Goal: Transaction & Acquisition: Purchase product/service

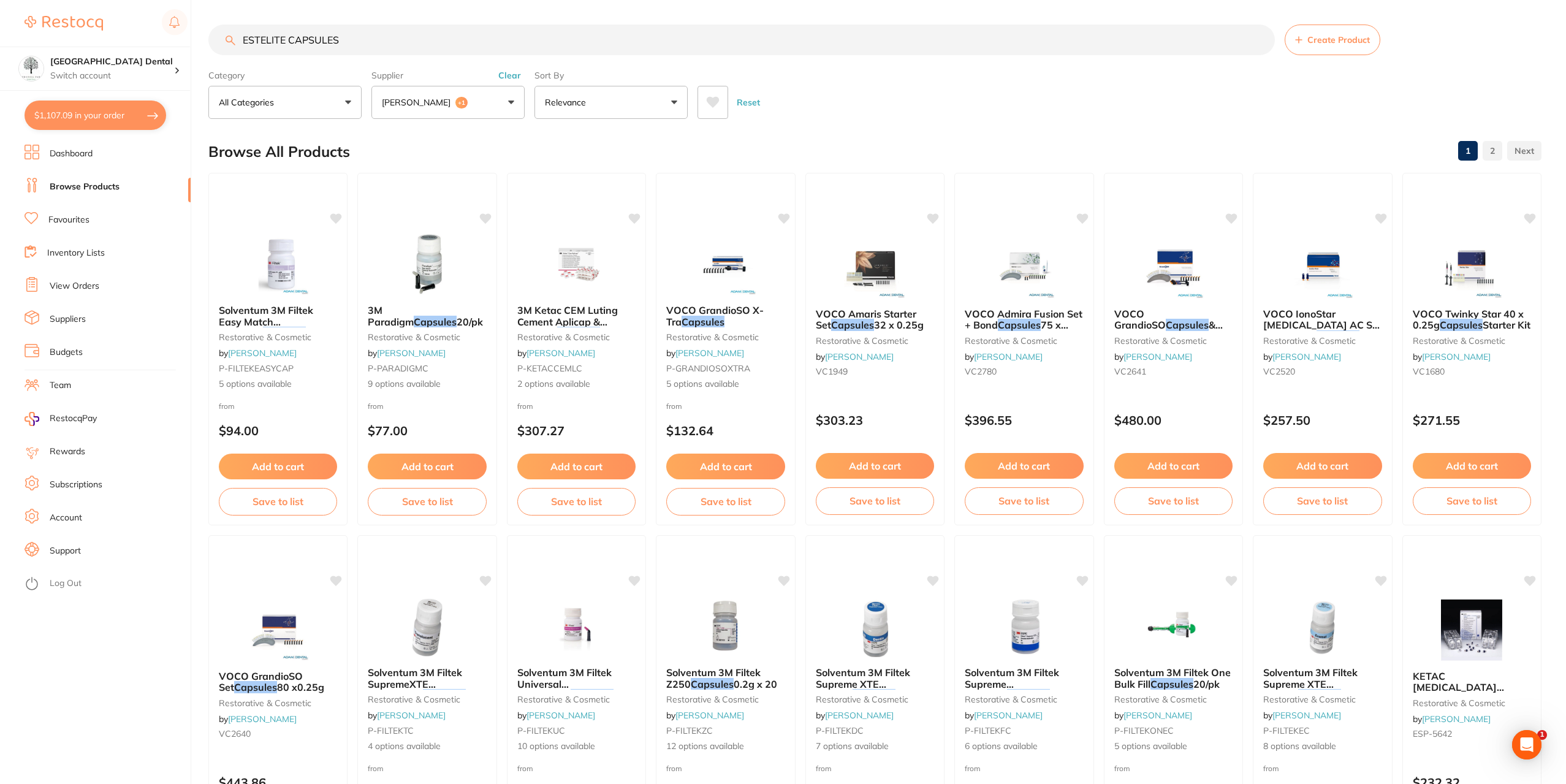
click at [99, 108] on button "$1,107.09 in your order" at bounding box center [96, 115] width 141 height 29
checkbox input "true"
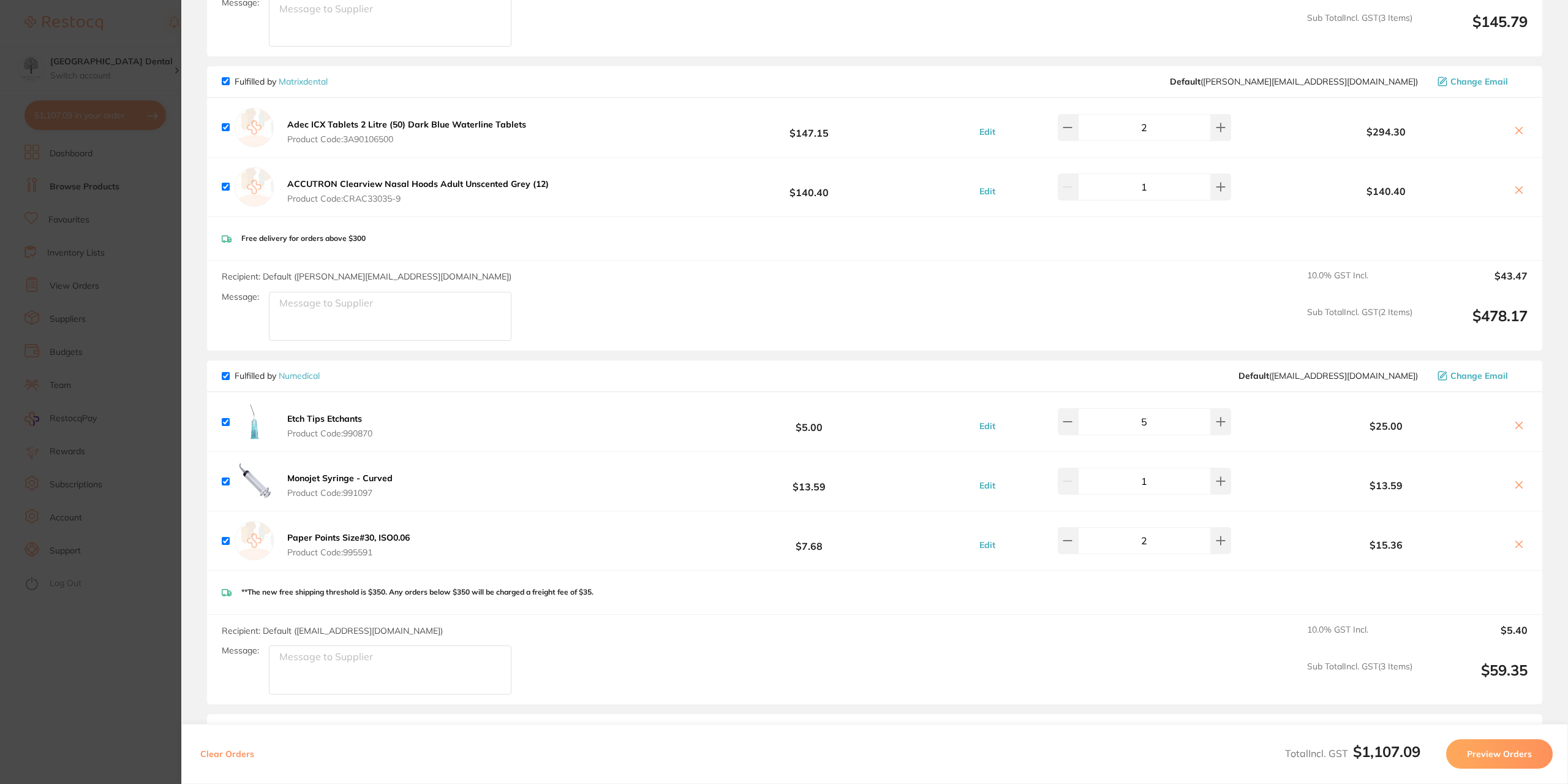
scroll to position [491, 0]
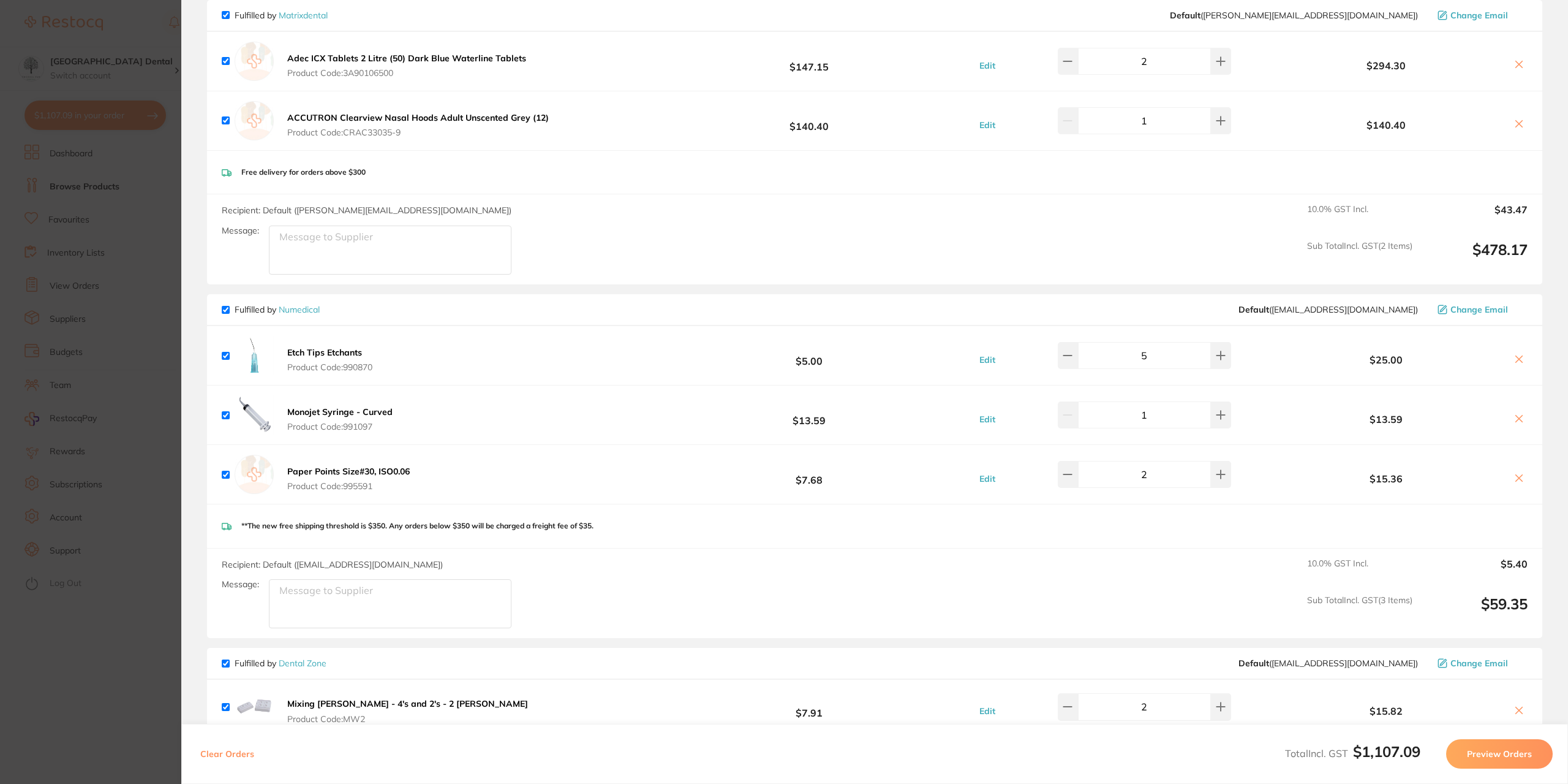
click at [311, 315] on div "Fulfilled by Numedical Default ( [EMAIL_ADDRESS][DOMAIN_NAME] ) Change Email" at bounding box center [874, 310] width 1335 height 32
click at [308, 299] on div "Fulfilled by Numedical Default ( [EMAIL_ADDRESS][DOMAIN_NAME] ) Change Email" at bounding box center [874, 310] width 1335 height 32
click at [306, 305] on link "Numedical" at bounding box center [299, 309] width 41 height 11
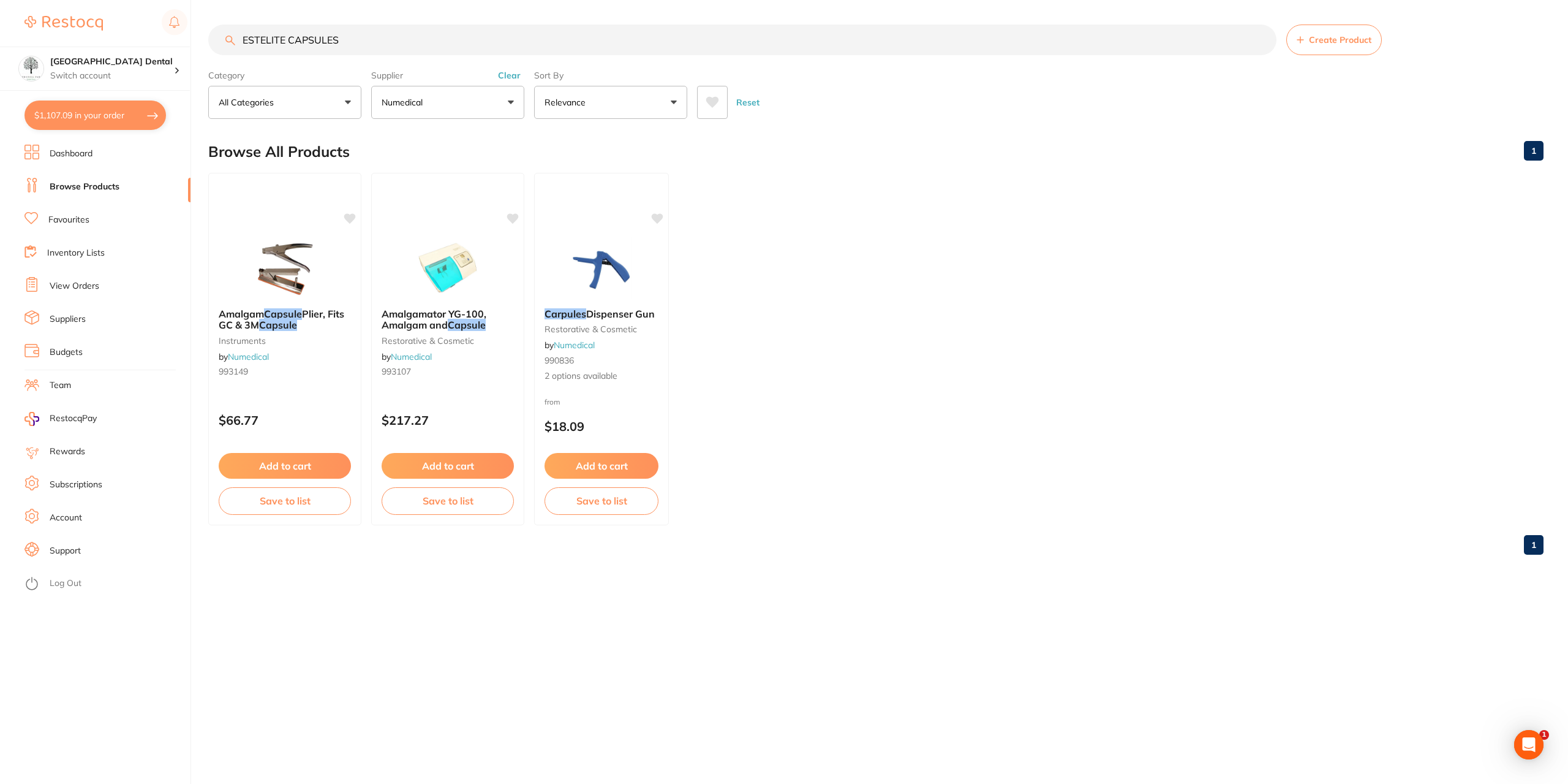
drag, startPoint x: 437, startPoint y: 46, endPoint x: 394, endPoint y: 62, distance: 45.9
click at [394, 61] on section "ESTELITE CAPSULES Create Product Category All Categories All Categories instrum…" at bounding box center [875, 71] width 1335 height 94
drag, startPoint x: 368, startPoint y: 41, endPoint x: 9, endPoint y: 39, distance: 359.0
click at [16, 56] on div "$1,107.09 [GEOGRAPHIC_DATA] Dental Switch account [GEOGRAPHIC_DATA] Dental $1,1…" at bounding box center [784, 392] width 1568 height 784
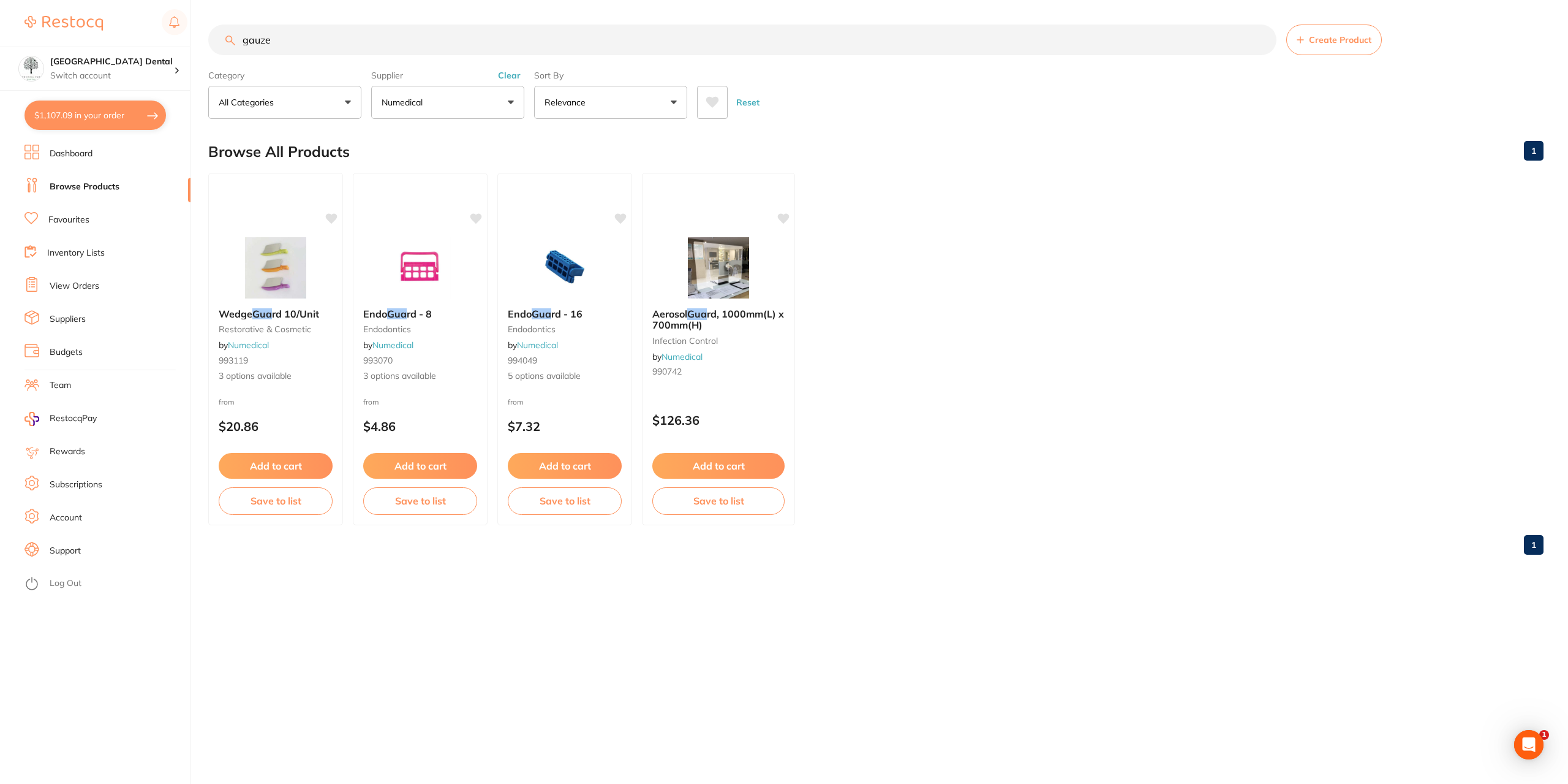
type input "gauze"
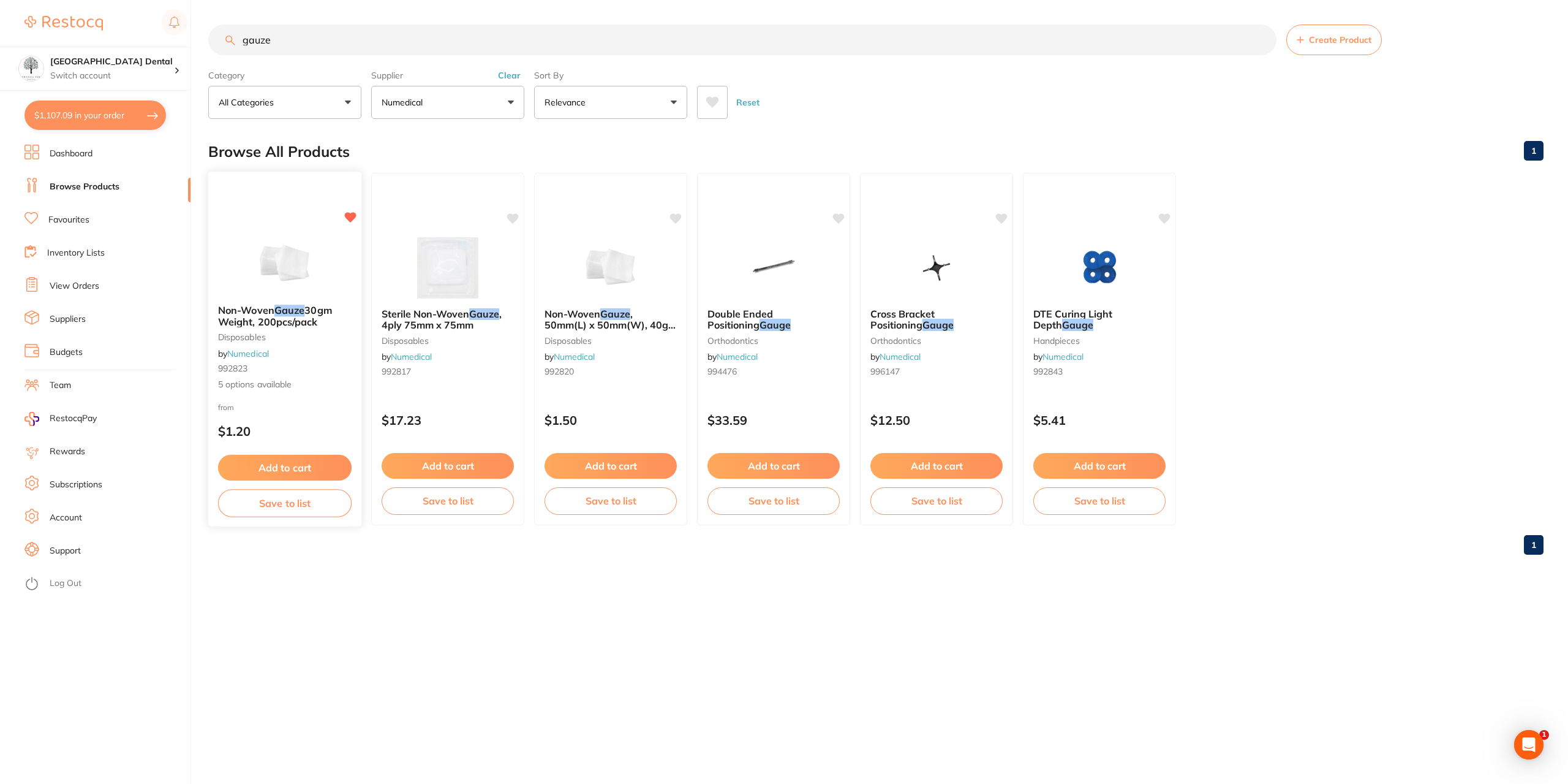
click at [308, 319] on span "30gm Weight, 200pcs/pack" at bounding box center [274, 316] width 114 height 24
click at [293, 305] on em "Gauze" at bounding box center [290, 310] width 30 height 12
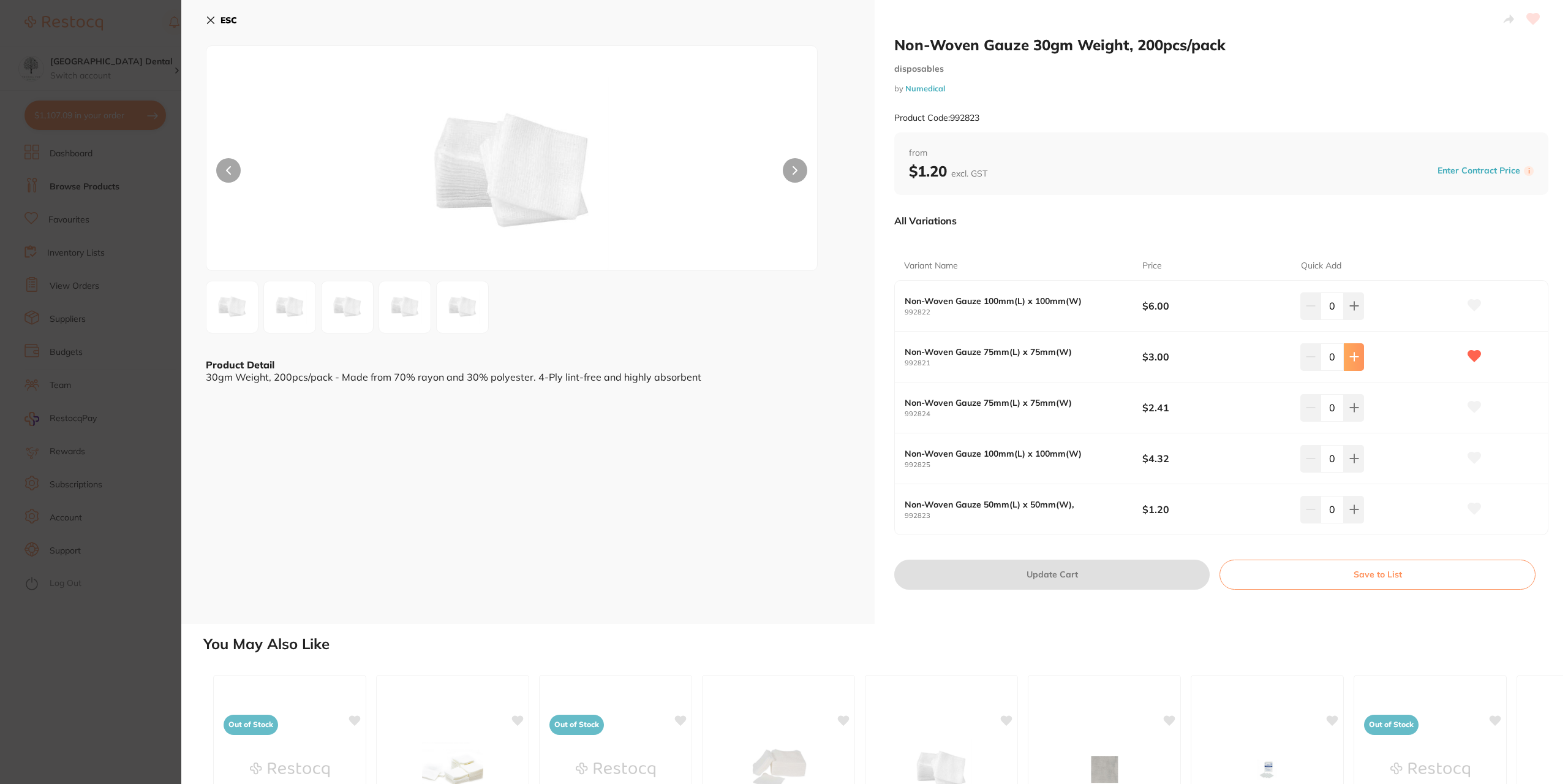
click at [1349, 353] on icon at bounding box center [1354, 356] width 10 height 10
click at [1351, 359] on icon at bounding box center [1354, 356] width 10 height 10
type input "3"
click at [1043, 575] on button "Update Cart" at bounding box center [1051, 574] width 315 height 29
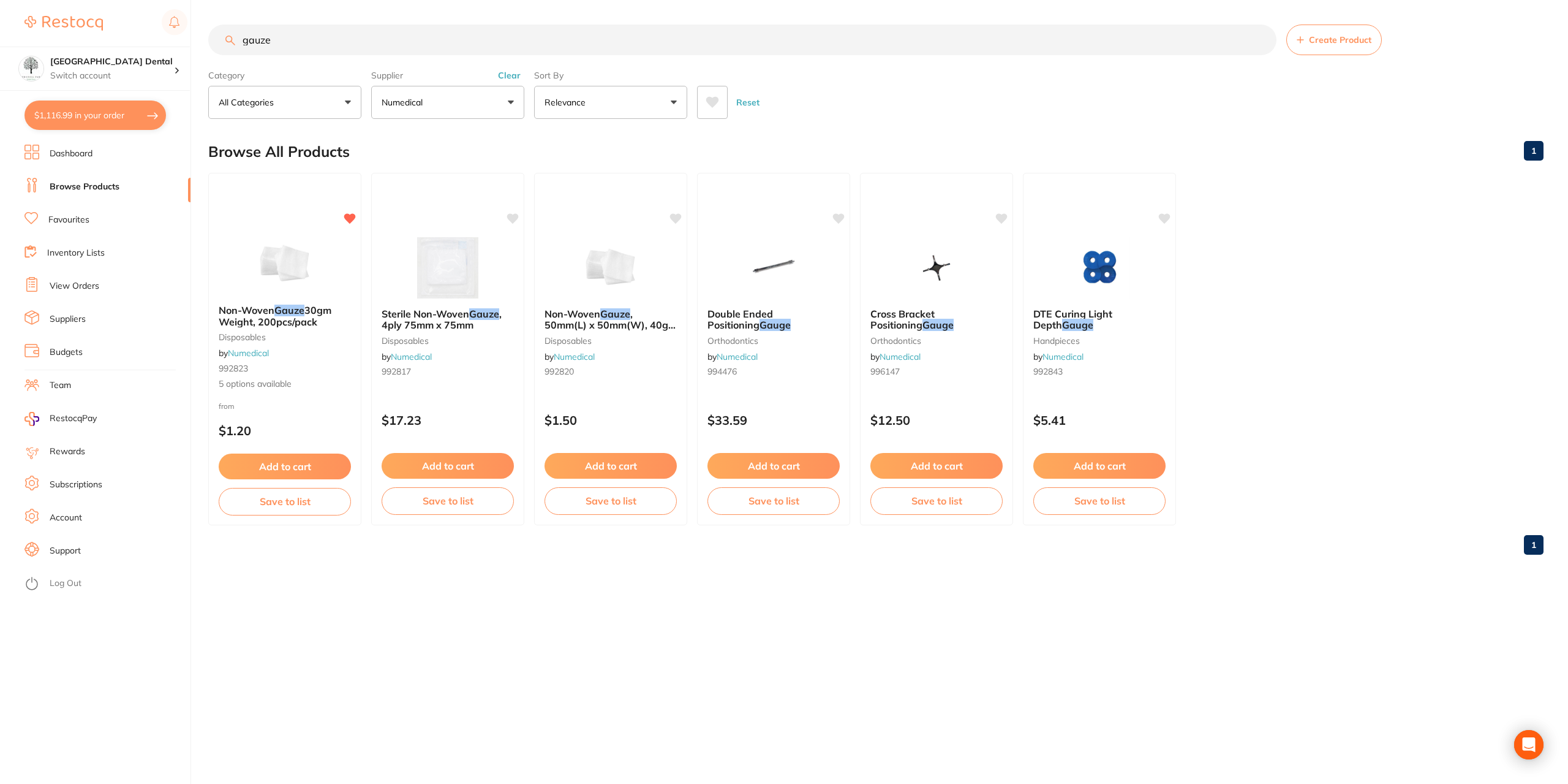
checkbox input "false"
drag, startPoint x: 386, startPoint y: 38, endPoint x: 289, endPoint y: 43, distance: 97.1
click at [289, 43] on input "gauze" at bounding box center [742, 40] width 1068 height 31
type input "g"
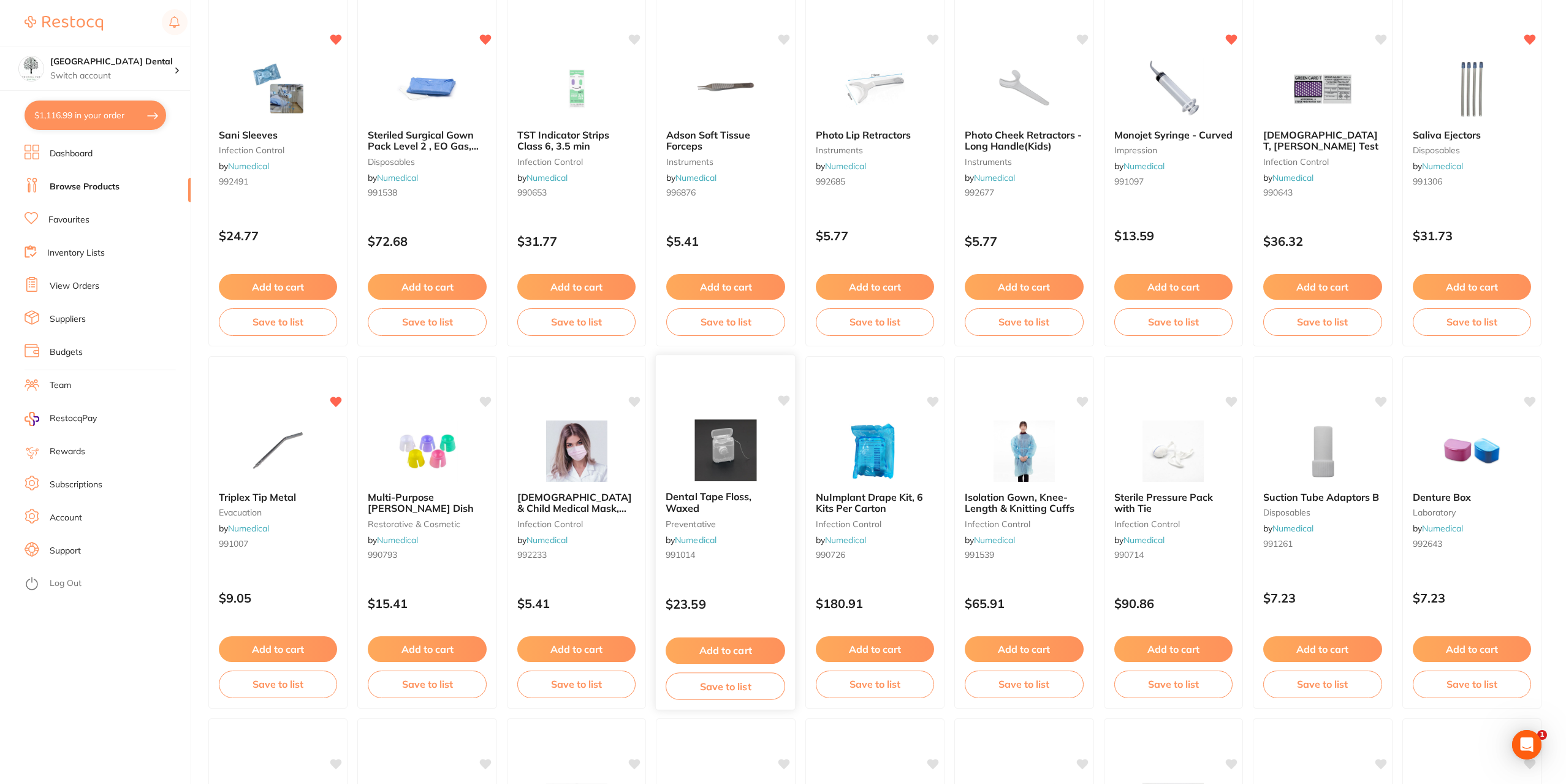
scroll to position [184, 0]
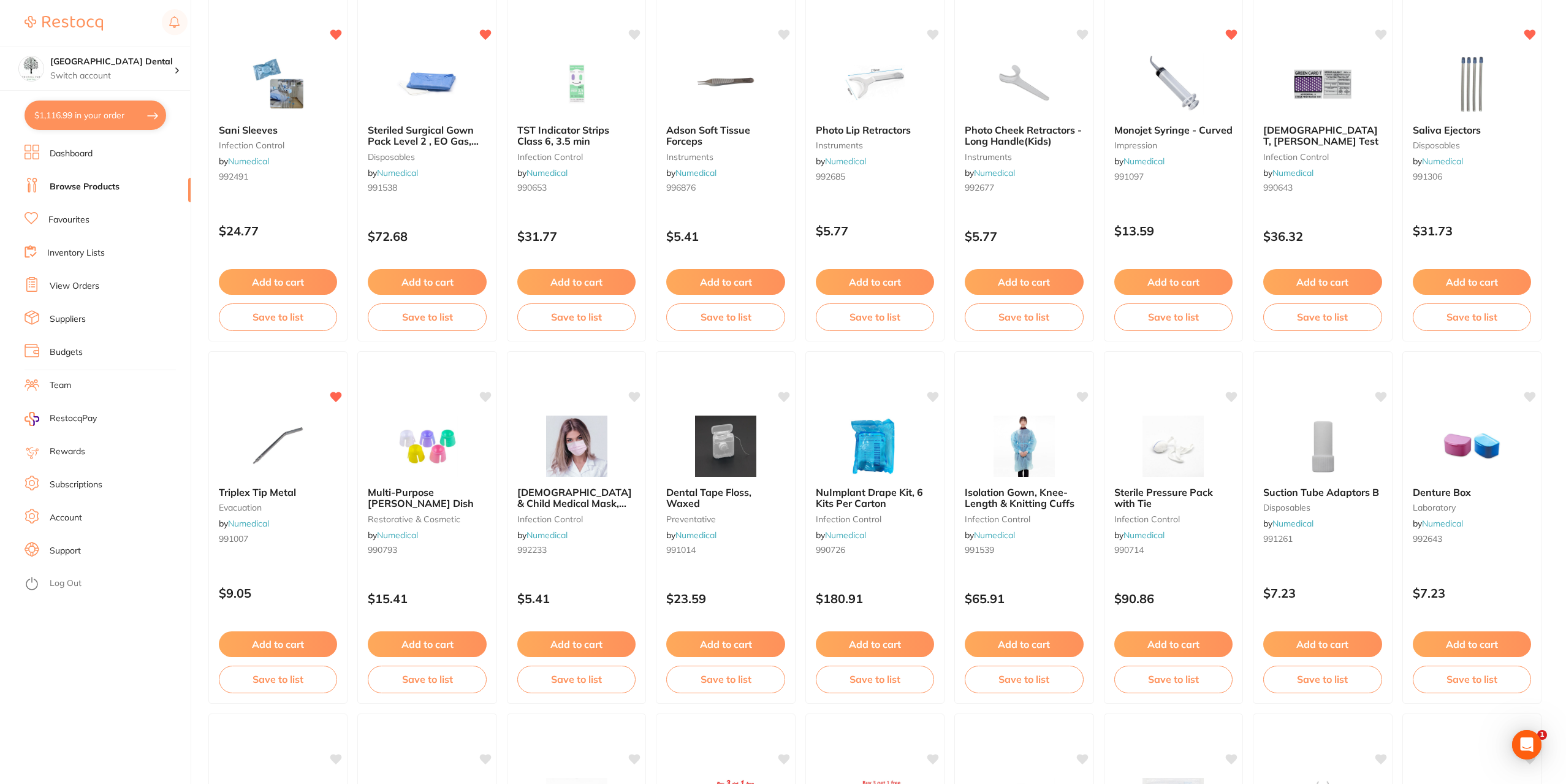
drag, startPoint x: 1443, startPoint y: 487, endPoint x: 1453, endPoint y: 478, distance: 13.5
click at [1443, 487] on span "Denture Box" at bounding box center [1441, 492] width 58 height 12
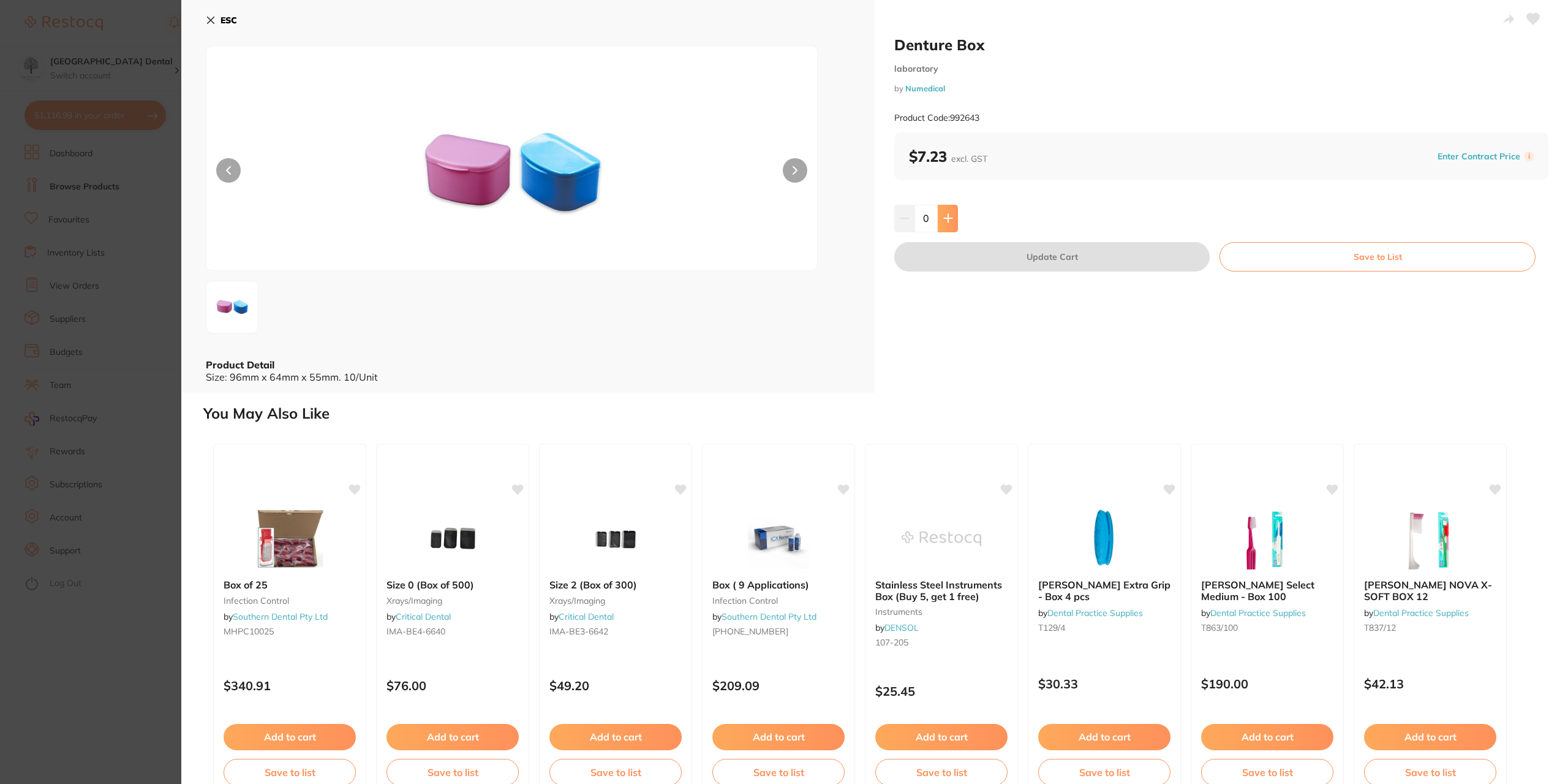
click at [944, 218] on icon at bounding box center [948, 218] width 8 height 8
type input "1"
click at [969, 254] on button "Update Cart" at bounding box center [1051, 257] width 315 height 29
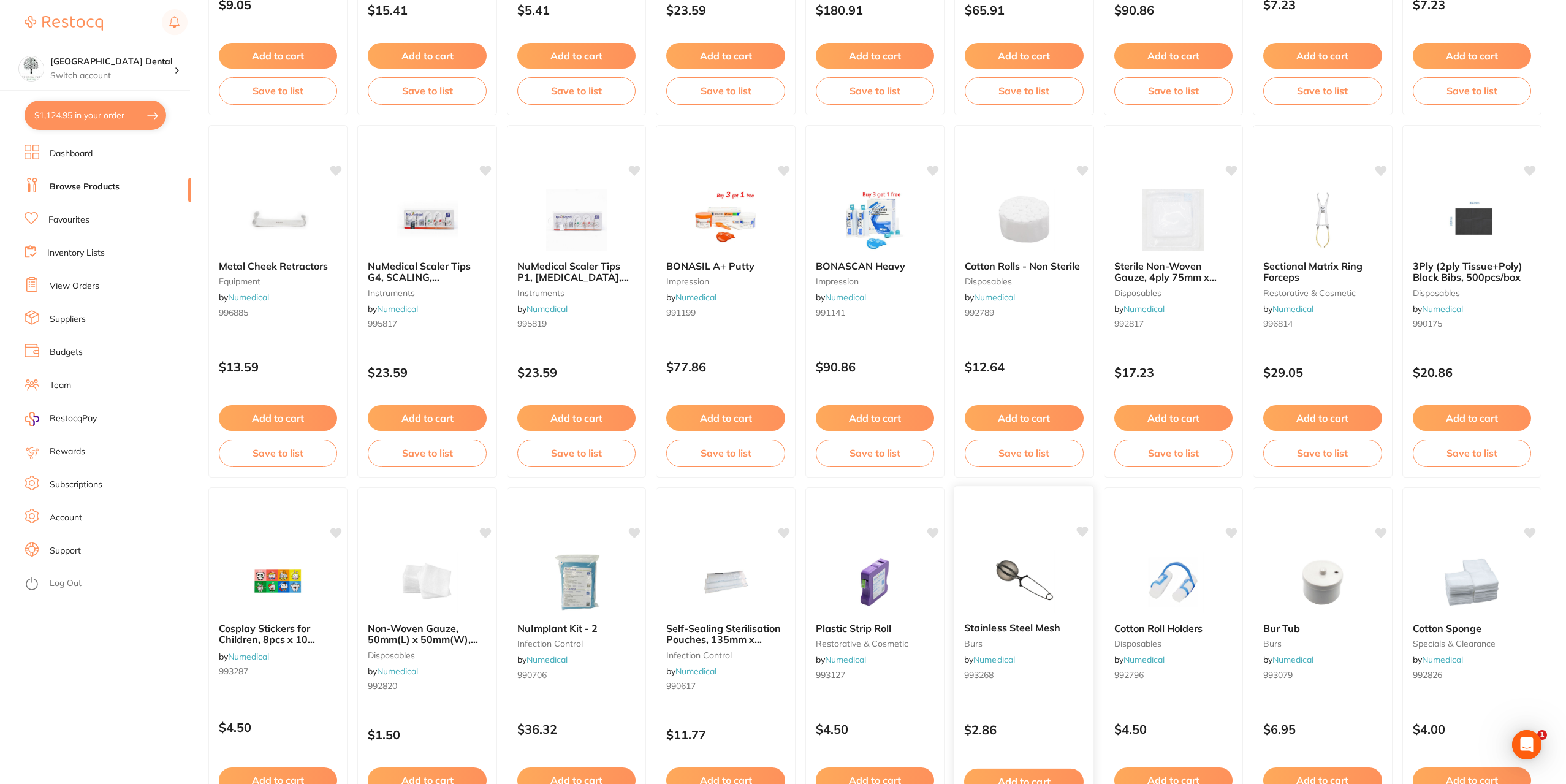
scroll to position [980, 0]
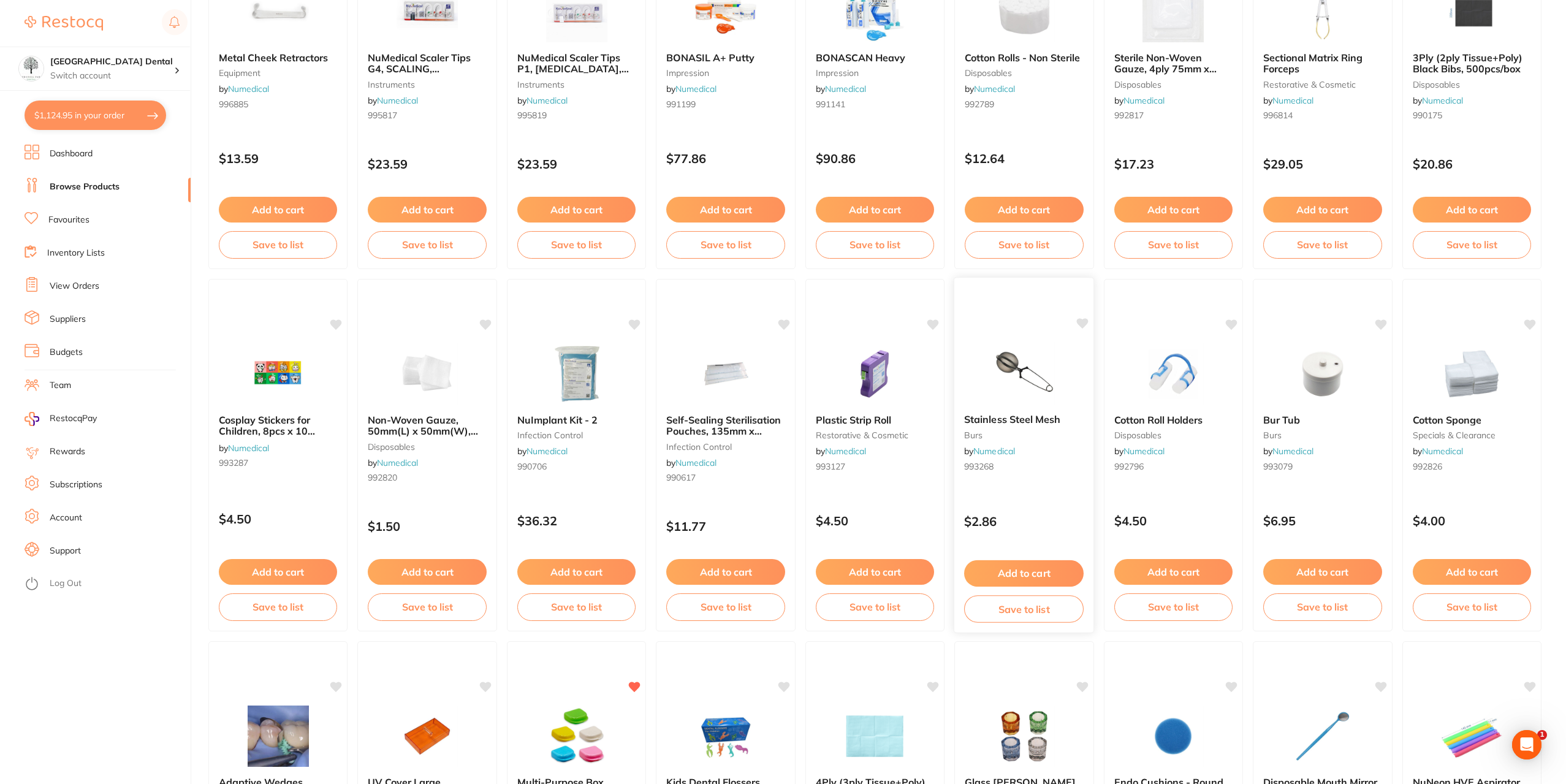
click at [1048, 416] on span "Stainless Steel Mesh" at bounding box center [1012, 419] width 97 height 12
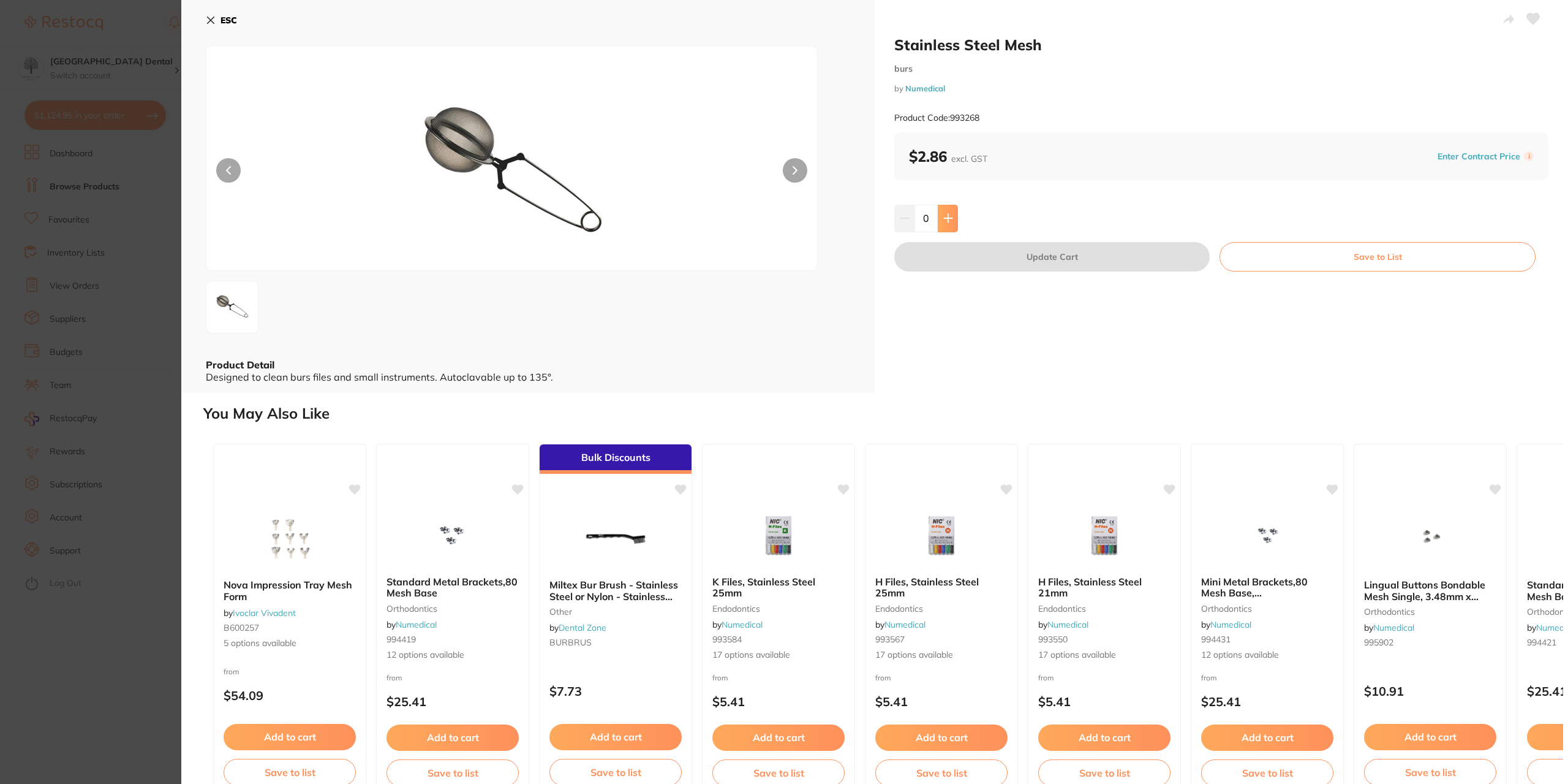
click at [954, 216] on button at bounding box center [948, 218] width 20 height 27
type input "2"
click at [1038, 257] on button "Update Cart" at bounding box center [1051, 257] width 315 height 29
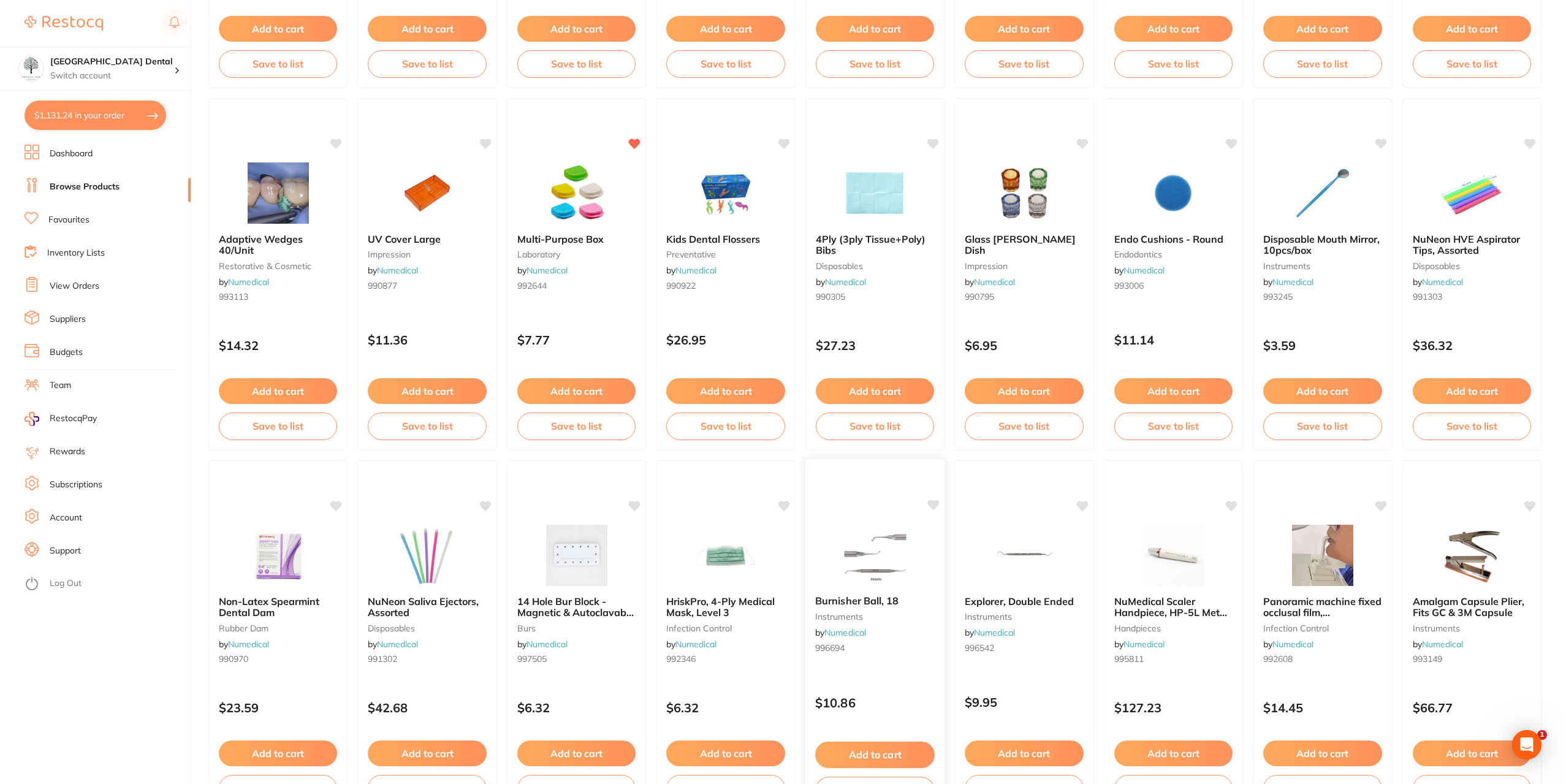
scroll to position [1532, 0]
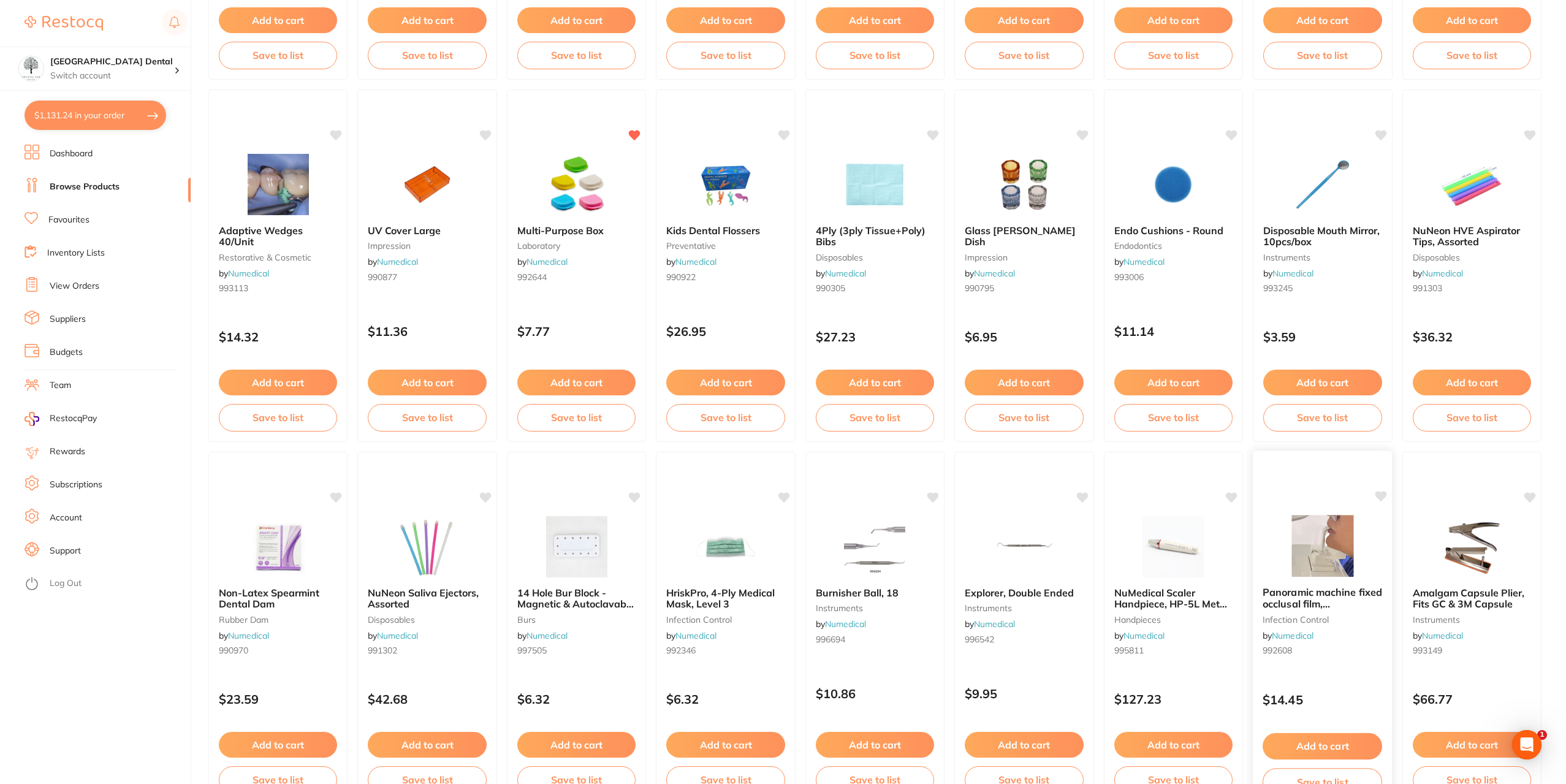
click at [1315, 605] on span "Panoramic machine fixed occlusal film, 1000pcs/box" at bounding box center [1322, 603] width 120 height 35
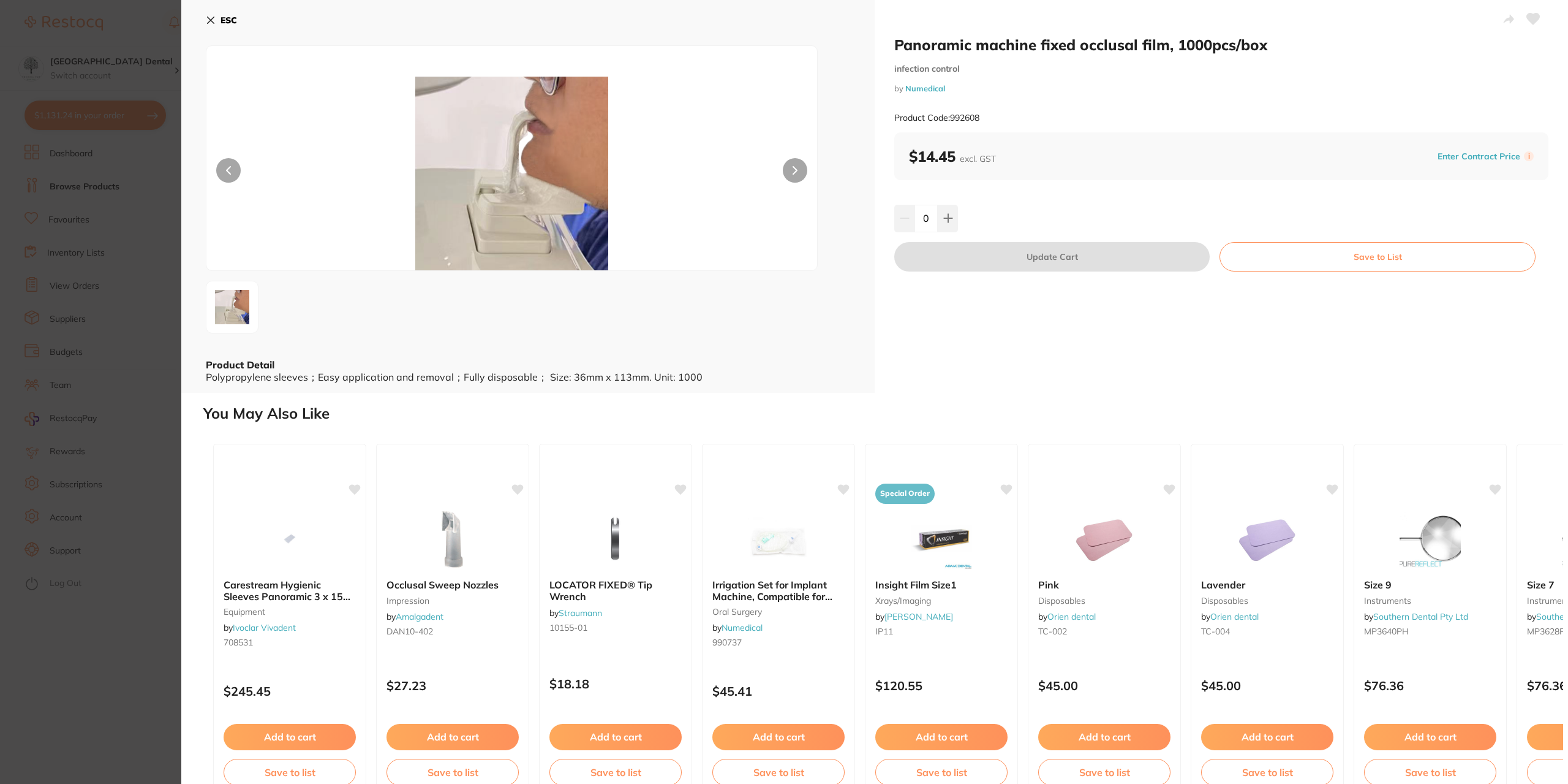
click at [793, 167] on icon at bounding box center [795, 171] width 4 height 8
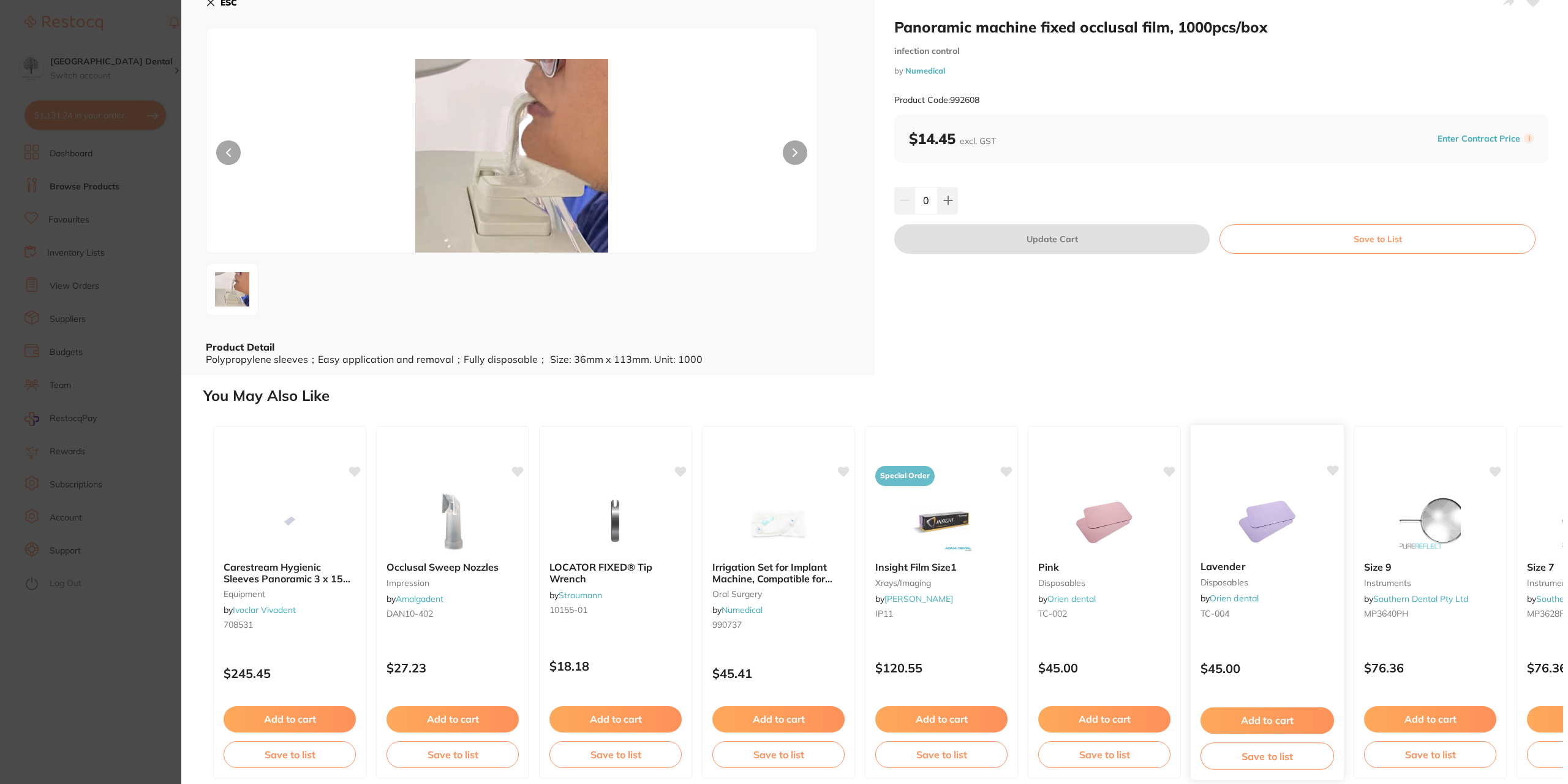
scroll to position [27, 0]
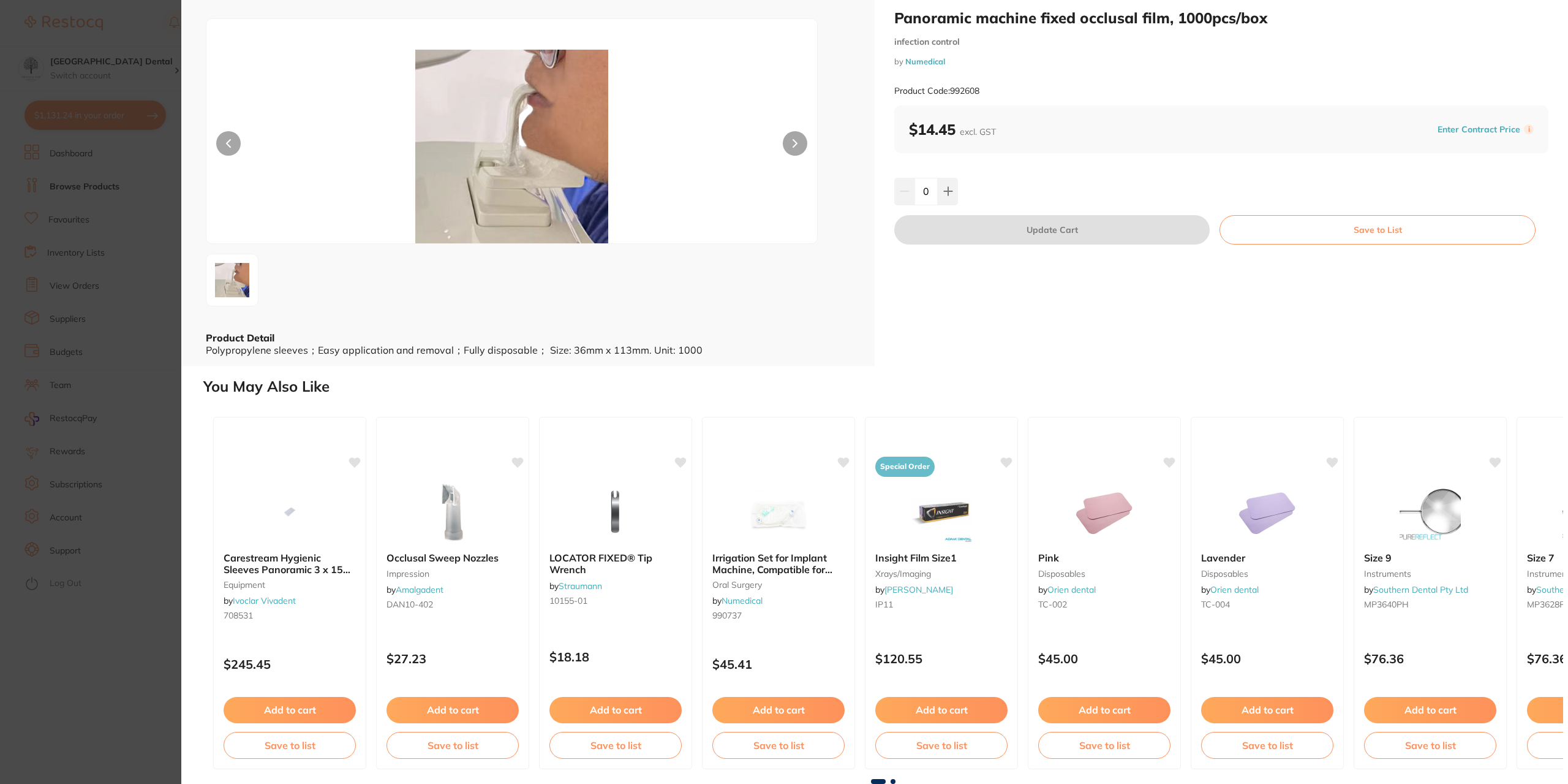
click at [129, 449] on section "Panoramic machine fixed occlusal film, 1000pcs/box infection control by Numedic…" at bounding box center [784, 392] width 1568 height 784
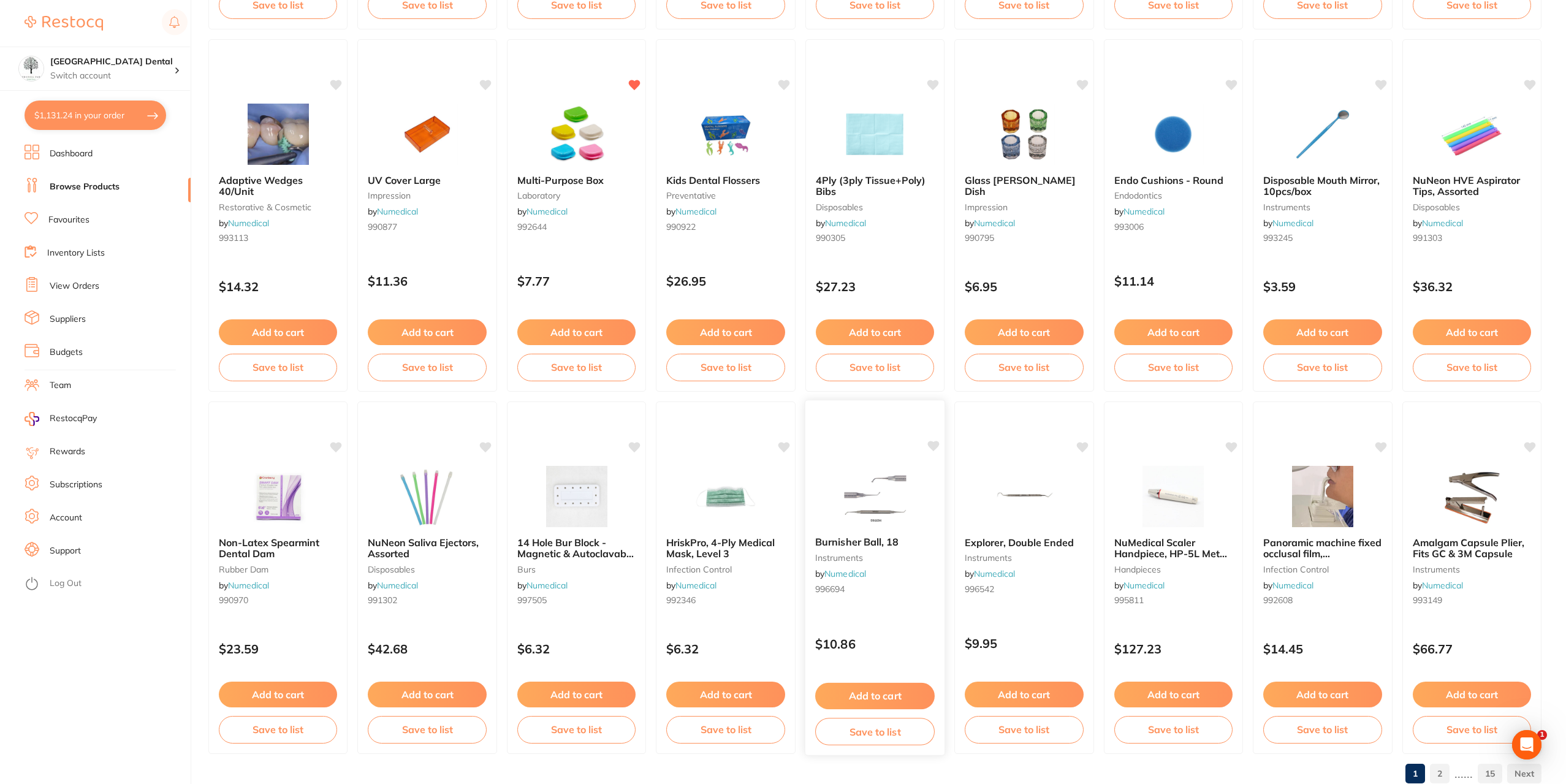
scroll to position [1616, 0]
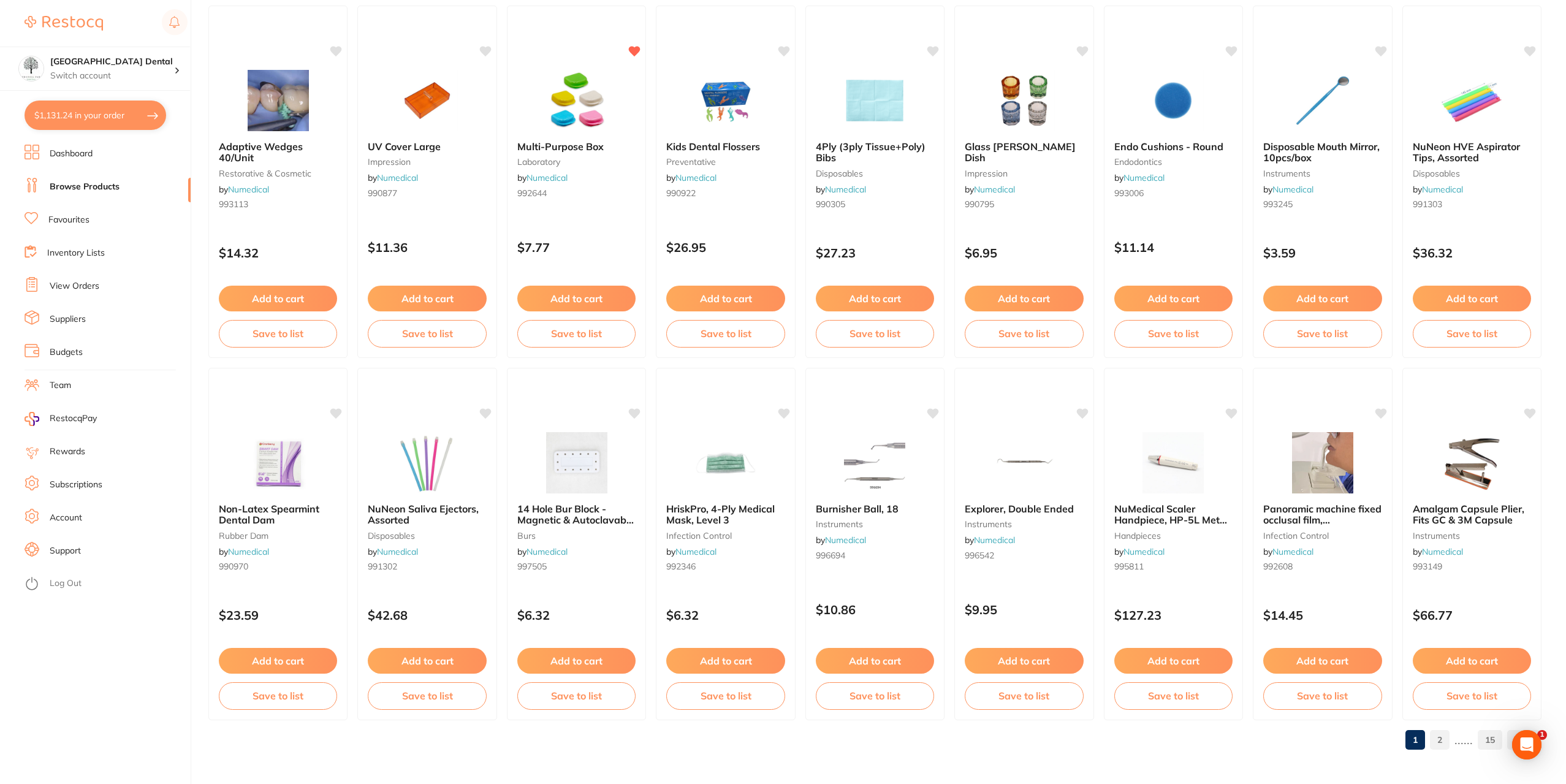
click at [1443, 744] on link "2" at bounding box center [1440, 740] width 20 height 25
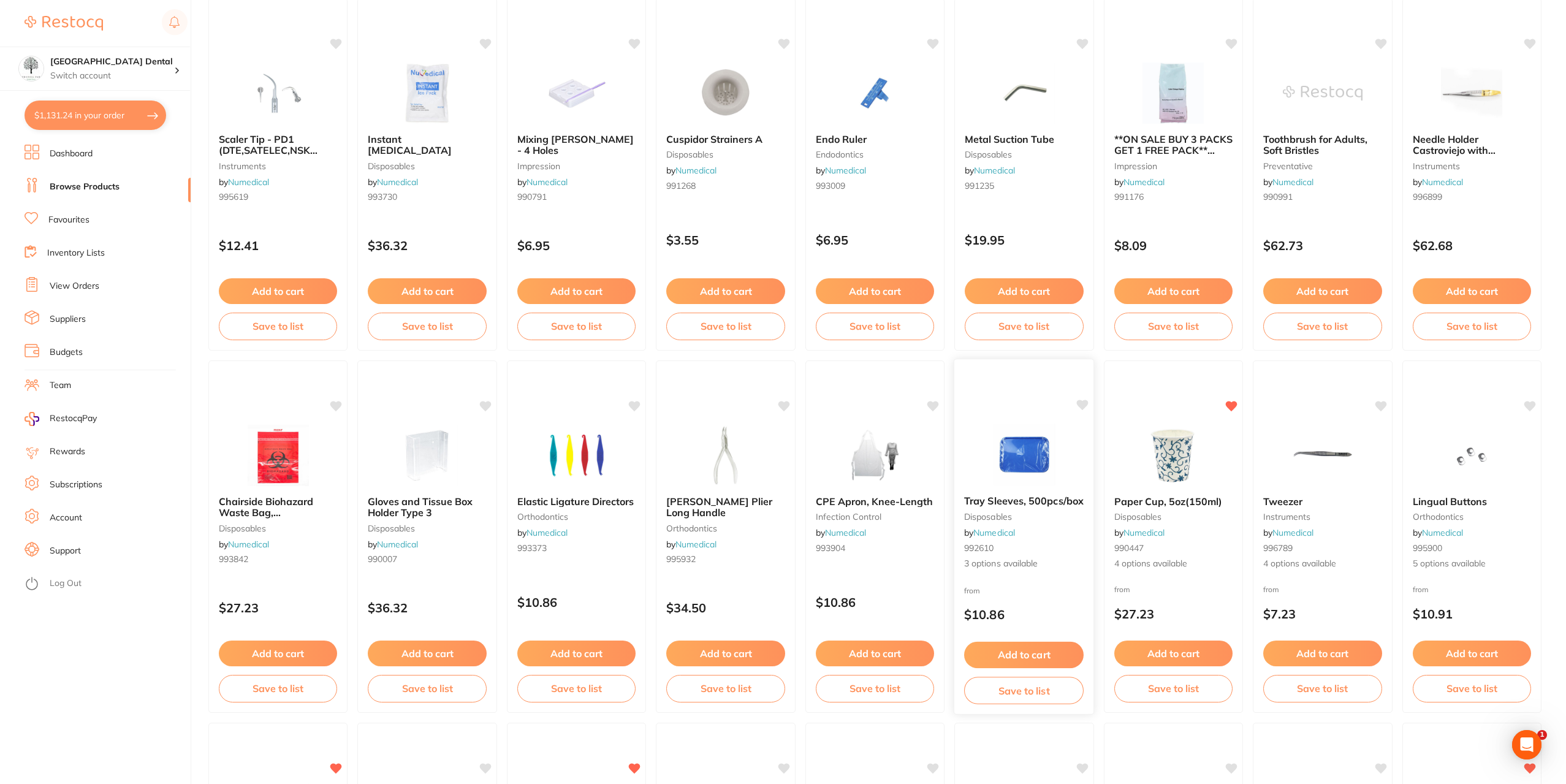
scroll to position [552, 0]
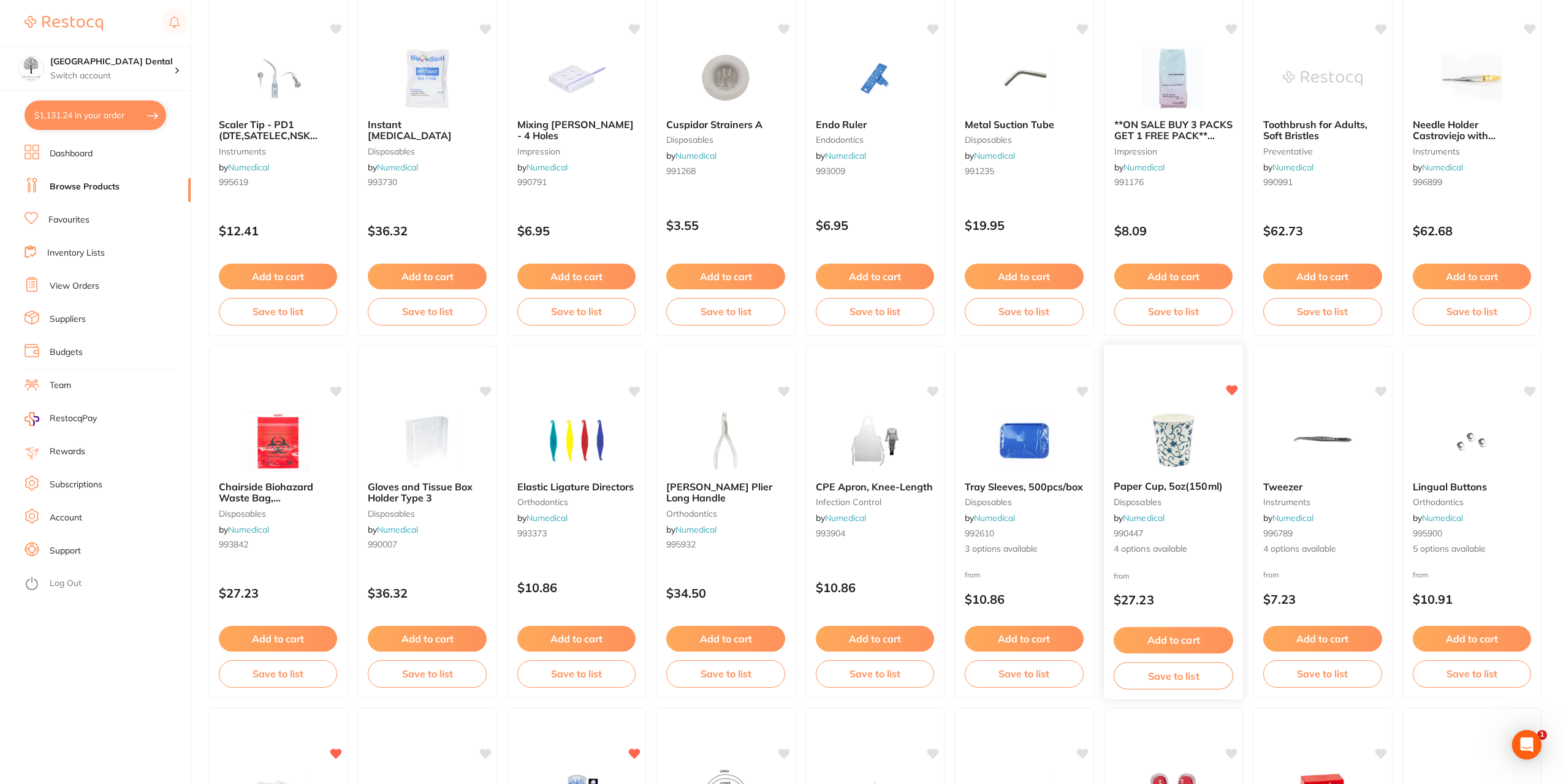
click at [1170, 553] on span "4 options available" at bounding box center [1173, 549] width 120 height 12
